Goal: Task Accomplishment & Management: Use online tool/utility

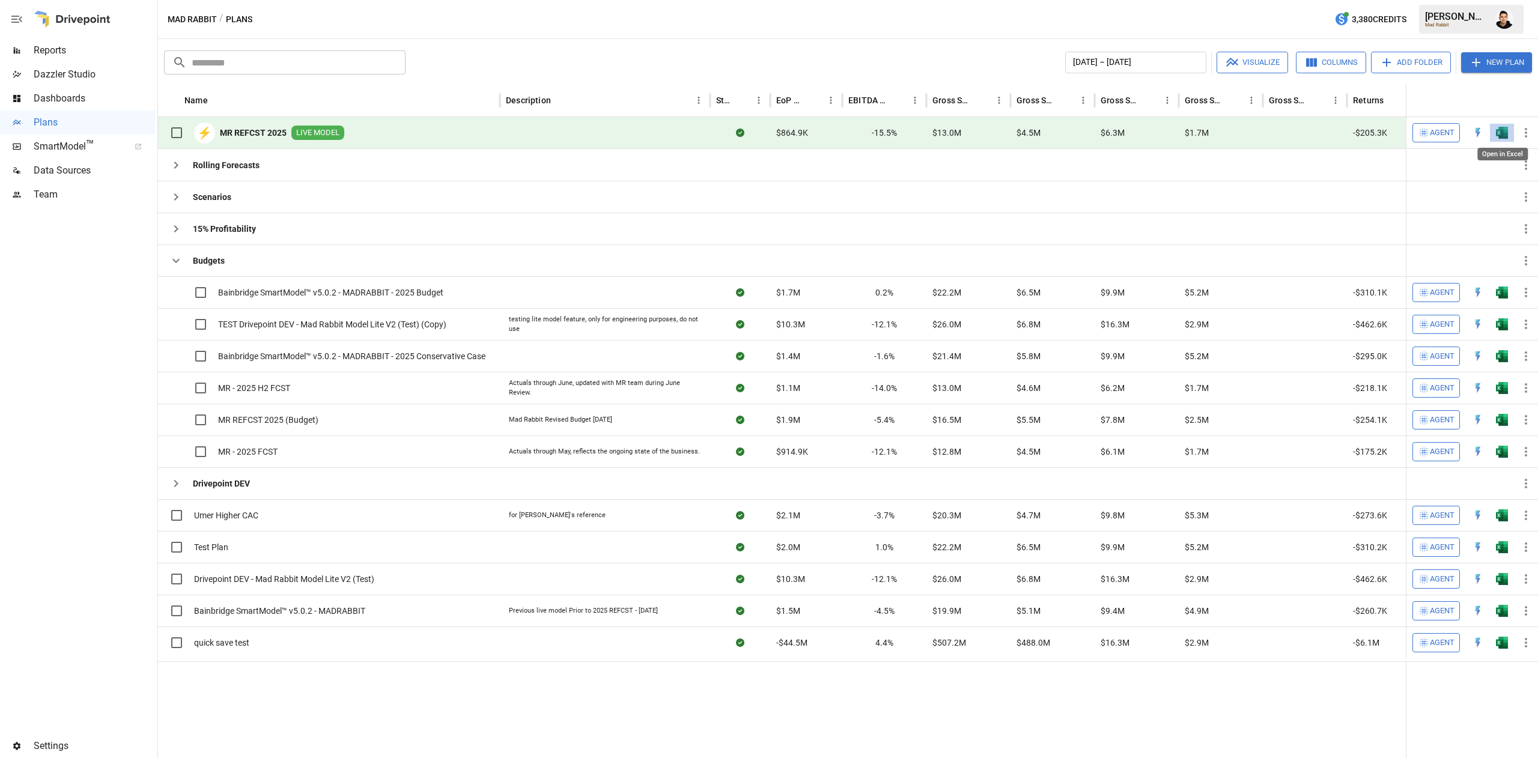
click at [1500, 129] on img "Open in Excel" at bounding box center [1502, 133] width 12 height 12
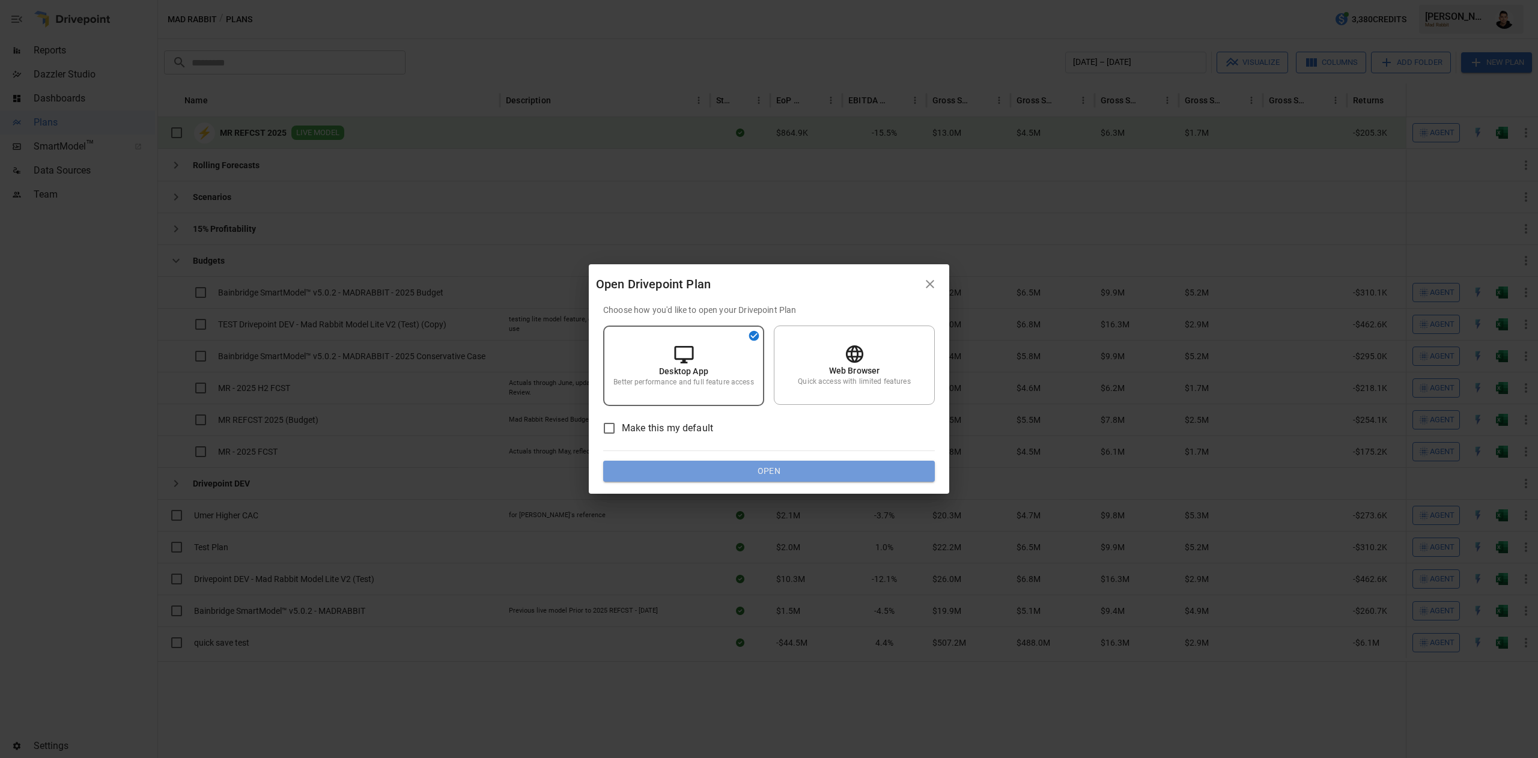
click at [812, 477] on button "Open" at bounding box center [769, 472] width 332 height 22
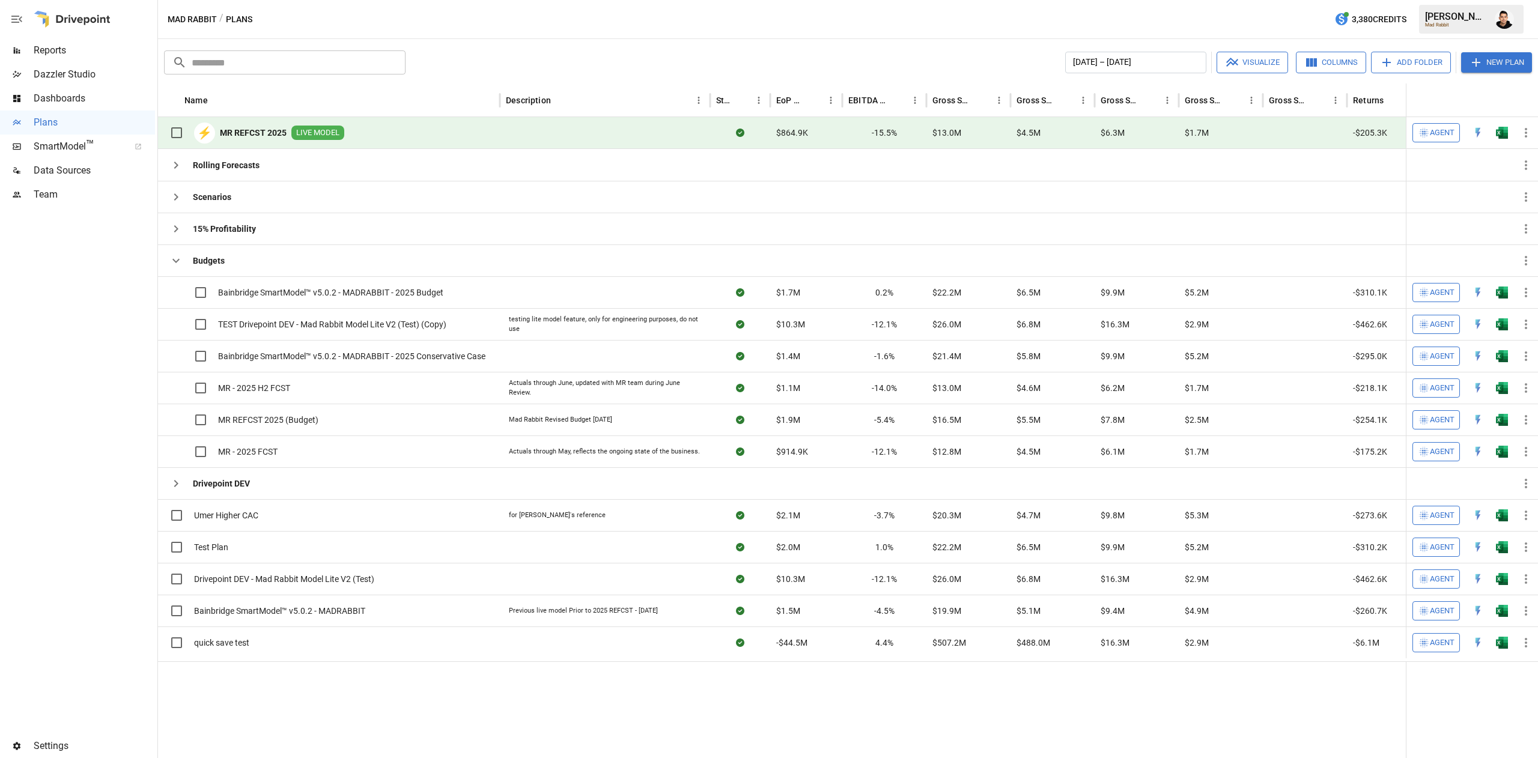
click at [1508, 132] on button "button" at bounding box center [1502, 133] width 38 height 18
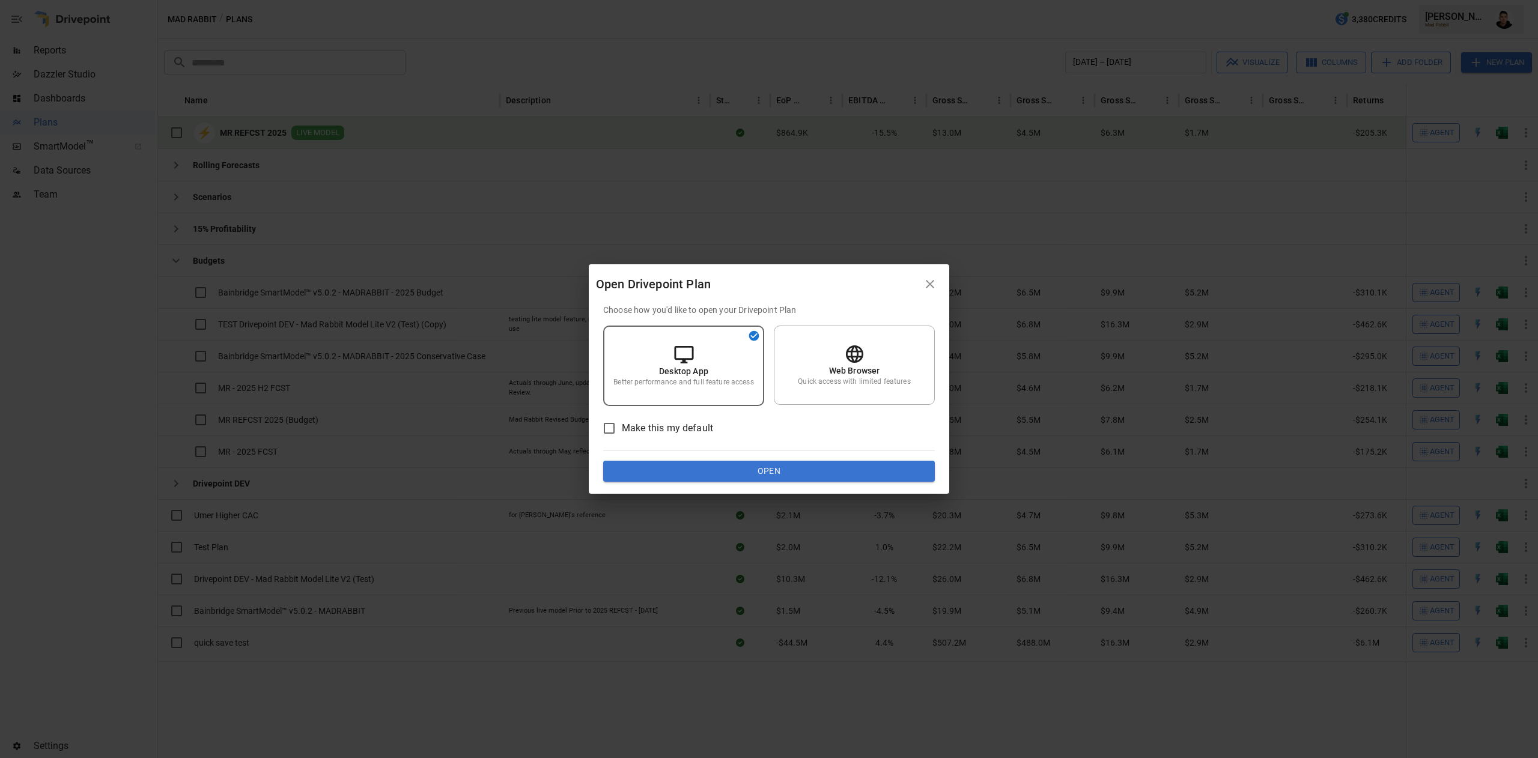
click at [789, 485] on div "Choose how you'd like to open your Drivepoint Plan Desktop App Better performan…" at bounding box center [769, 399] width 360 height 190
click at [774, 458] on div "Choose how you'd like to open your Drivepoint Plan Desktop App Better performan…" at bounding box center [769, 393] width 332 height 178
click at [758, 465] on button "Open" at bounding box center [769, 472] width 332 height 22
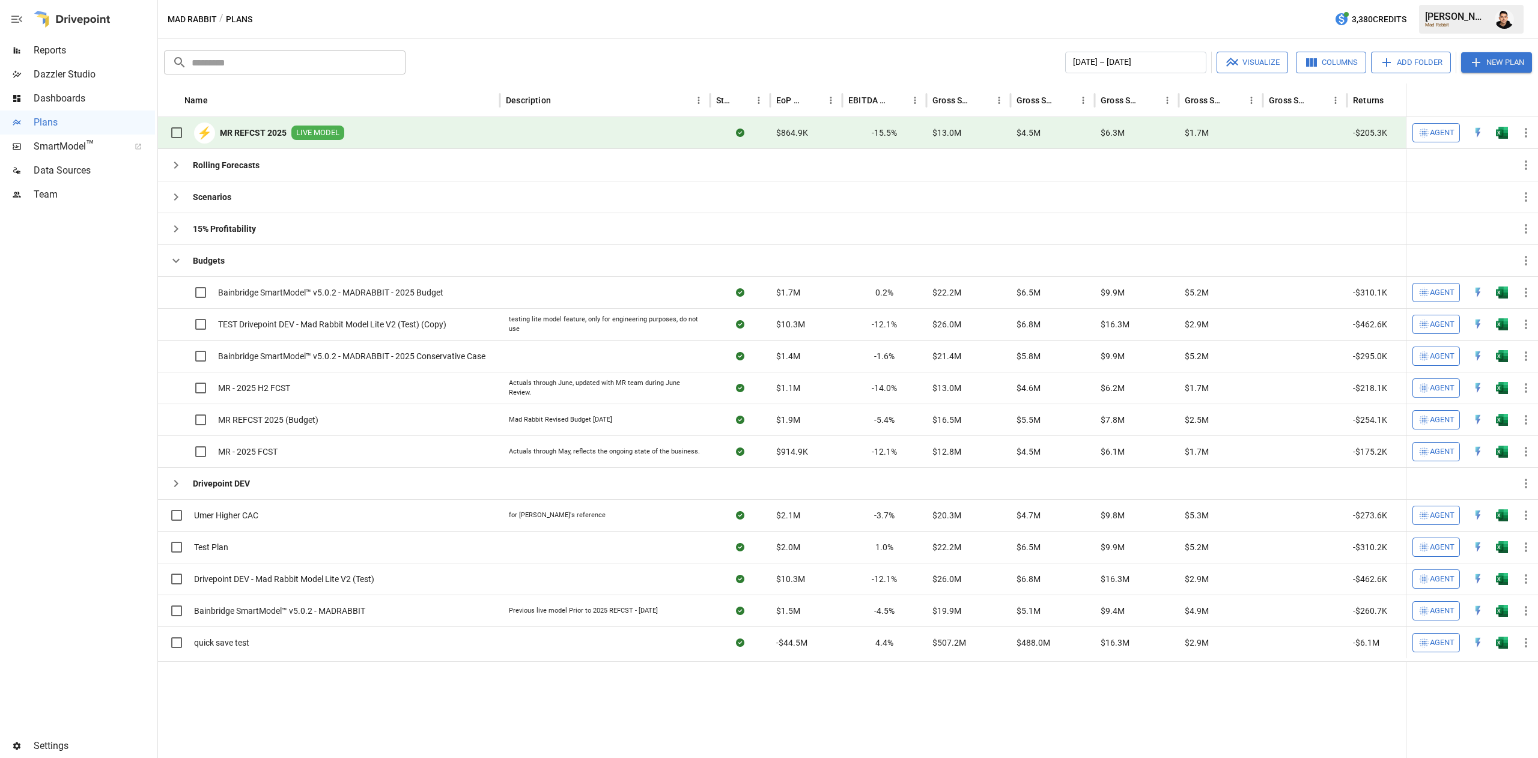
click at [1504, 124] on button "button" at bounding box center [1502, 133] width 38 height 18
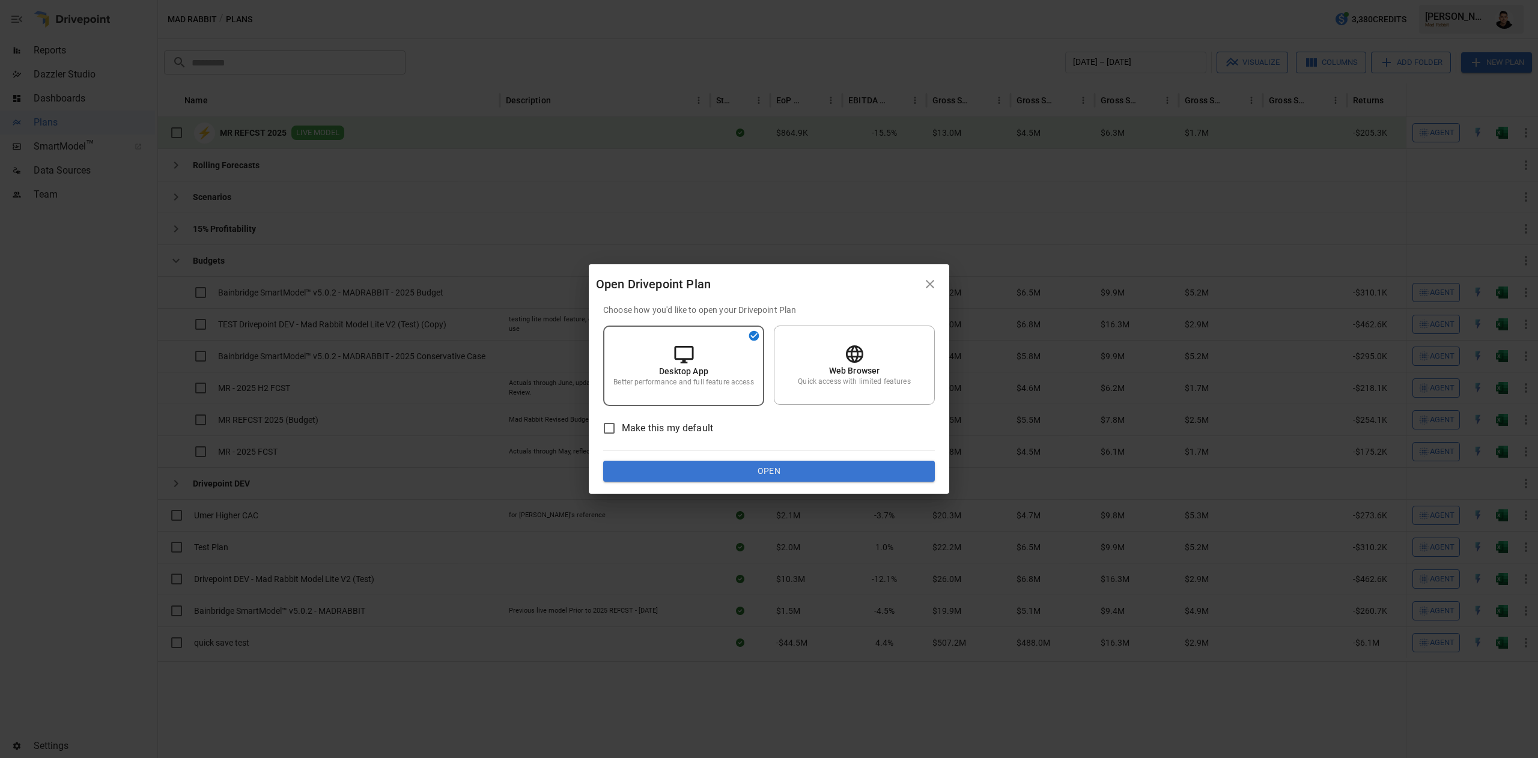
click at [776, 476] on button "Open" at bounding box center [769, 472] width 332 height 22
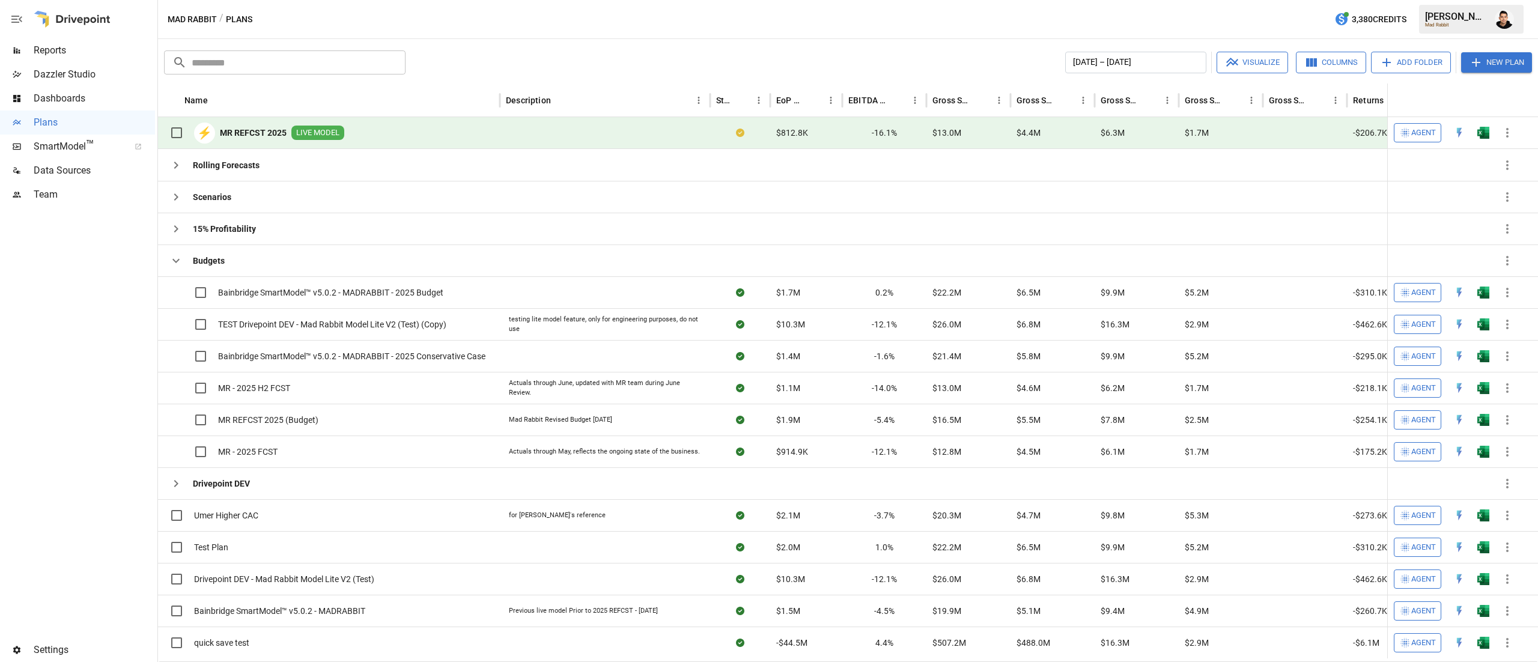
click at [1505, 19] on img "Francisco Sanchez" at bounding box center [1504, 19] width 19 height 19
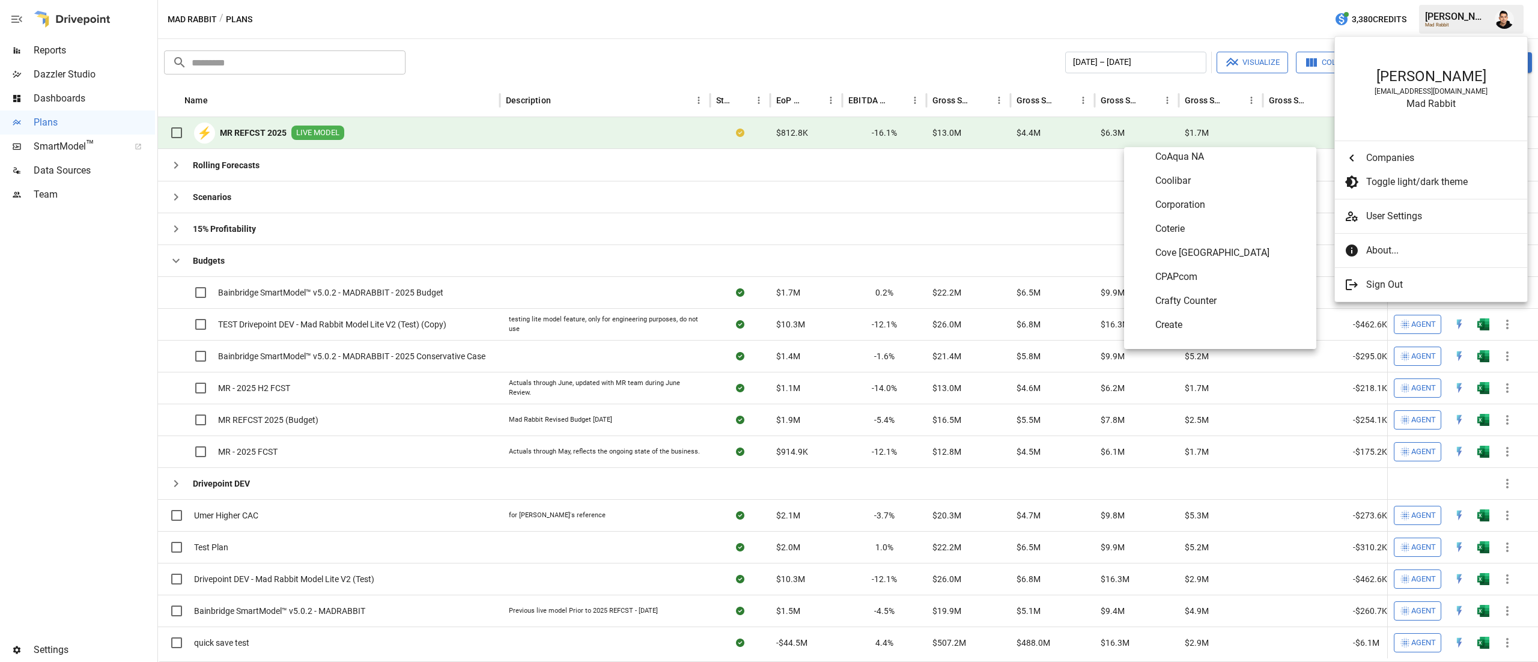
scroll to position [1283, 0]
click at [1205, 273] on span "CPAPcom" at bounding box center [1230, 274] width 151 height 14
